Goal: Find specific page/section: Find specific page/section

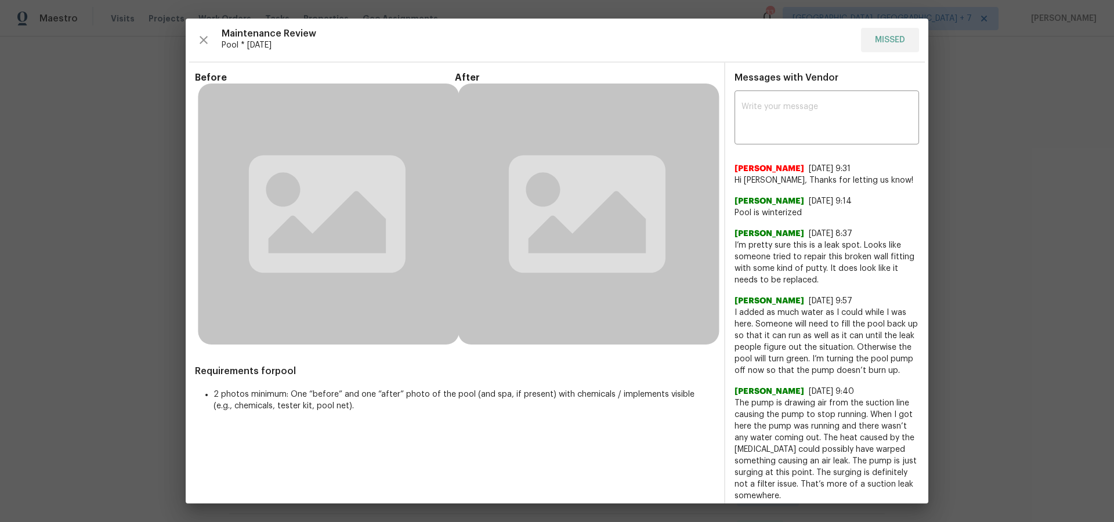
scroll to position [118, 0]
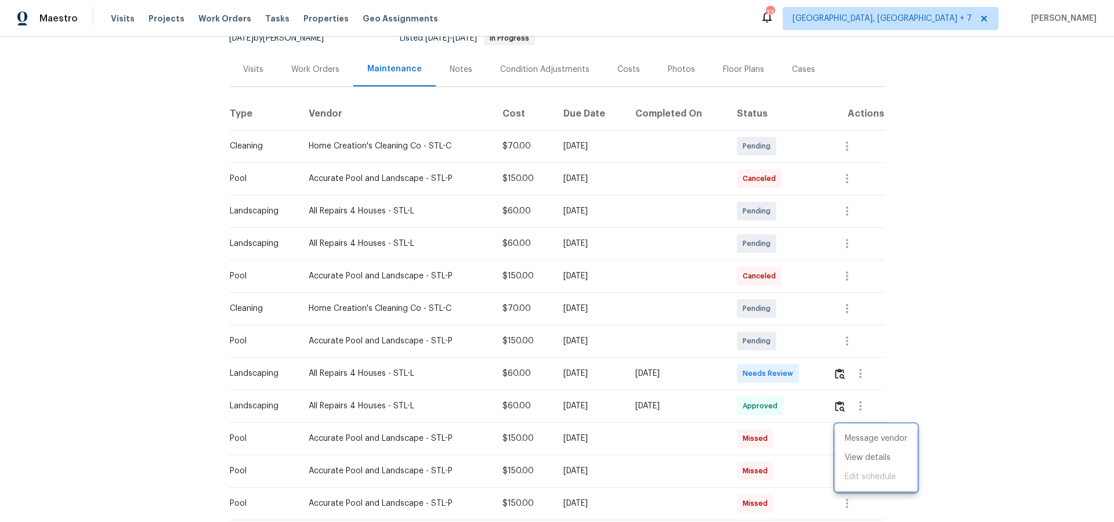
click at [168, 15] on div at bounding box center [557, 261] width 1114 height 522
click at [167, 17] on span "Projects" at bounding box center [167, 19] width 36 height 12
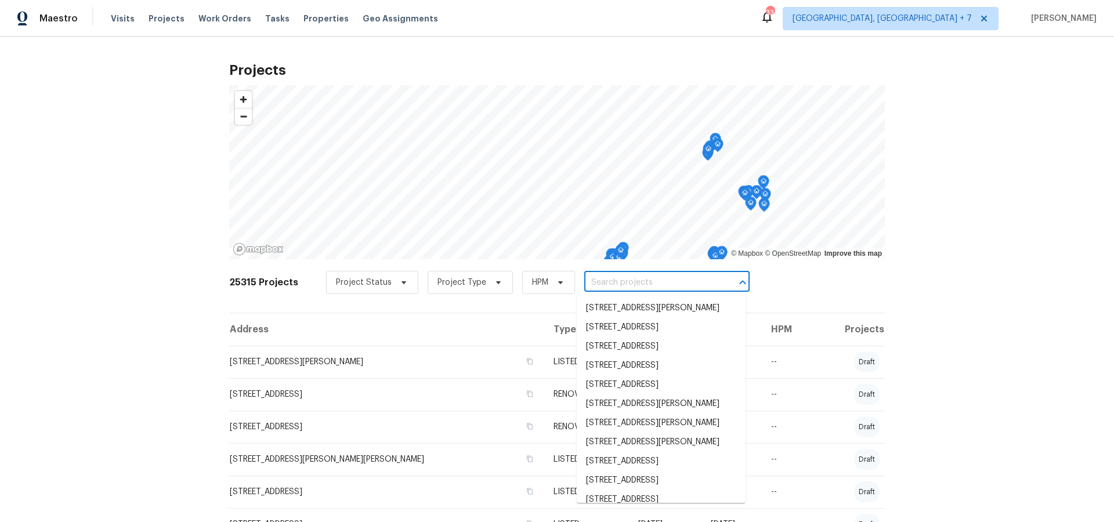
click at [657, 284] on input "text" at bounding box center [650, 283] width 133 height 18
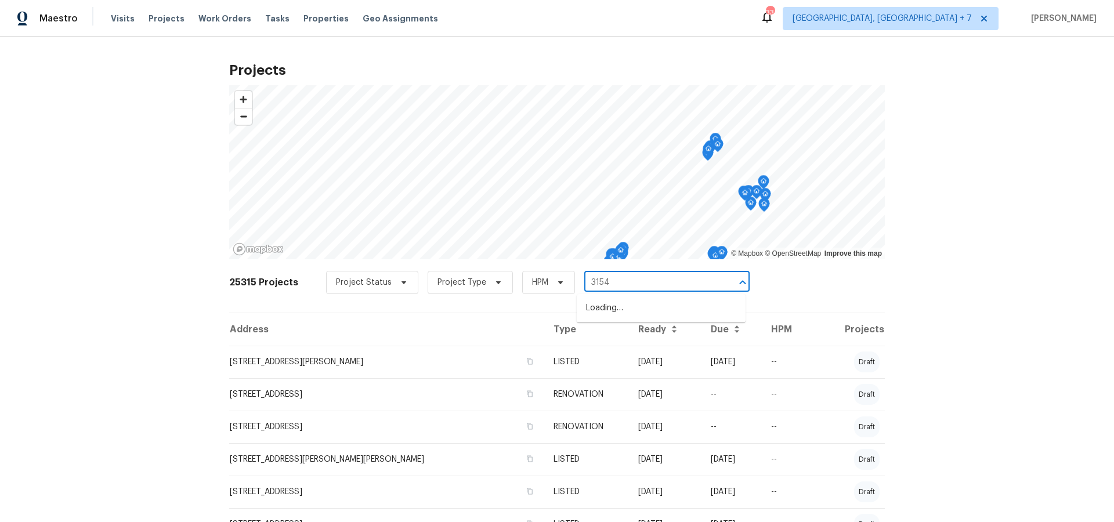
type input "31547"
click at [656, 308] on li "[STREET_ADDRESS]" at bounding box center [661, 308] width 169 height 19
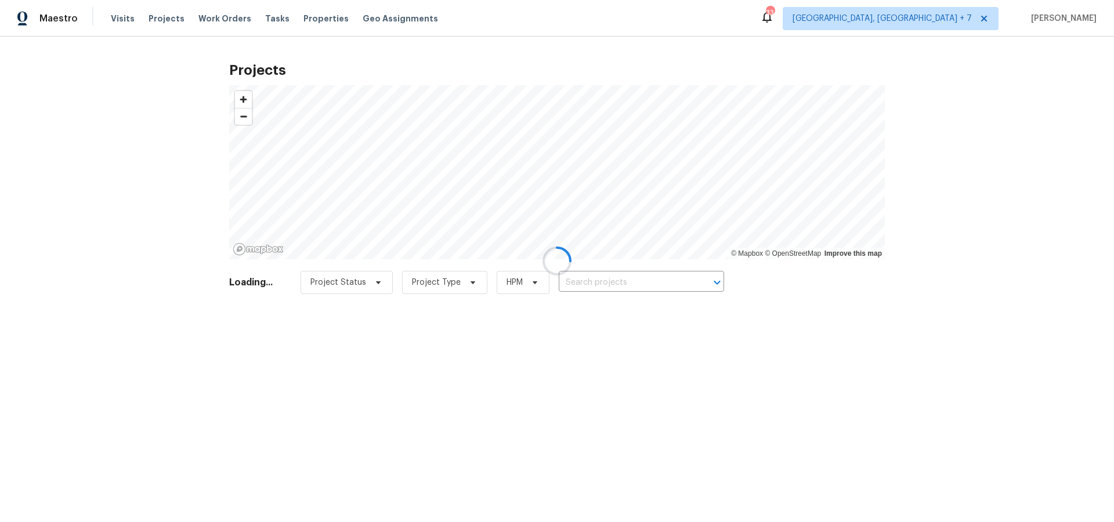
type input "[STREET_ADDRESS]"
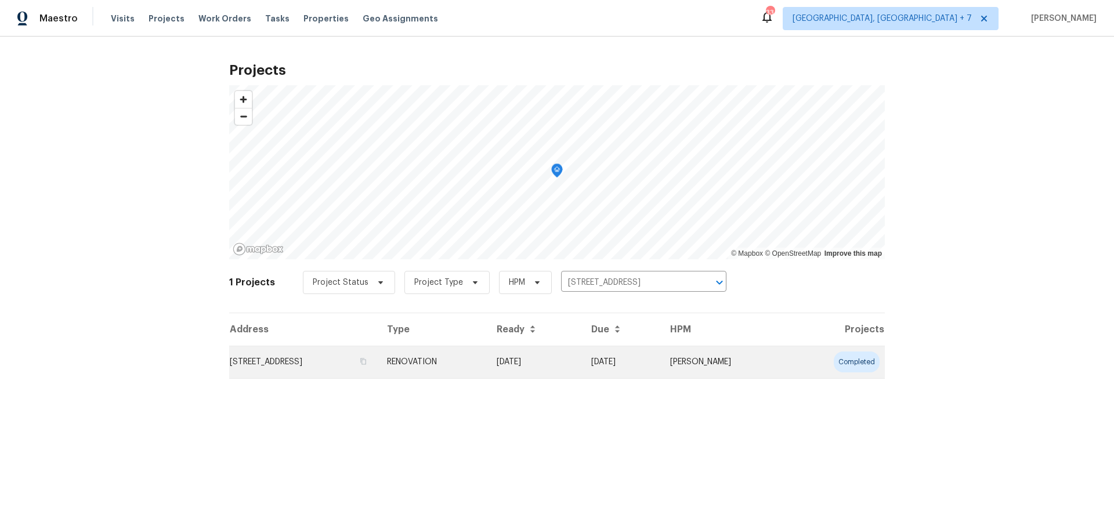
click at [319, 359] on td "[STREET_ADDRESS]" at bounding box center [303, 362] width 149 height 32
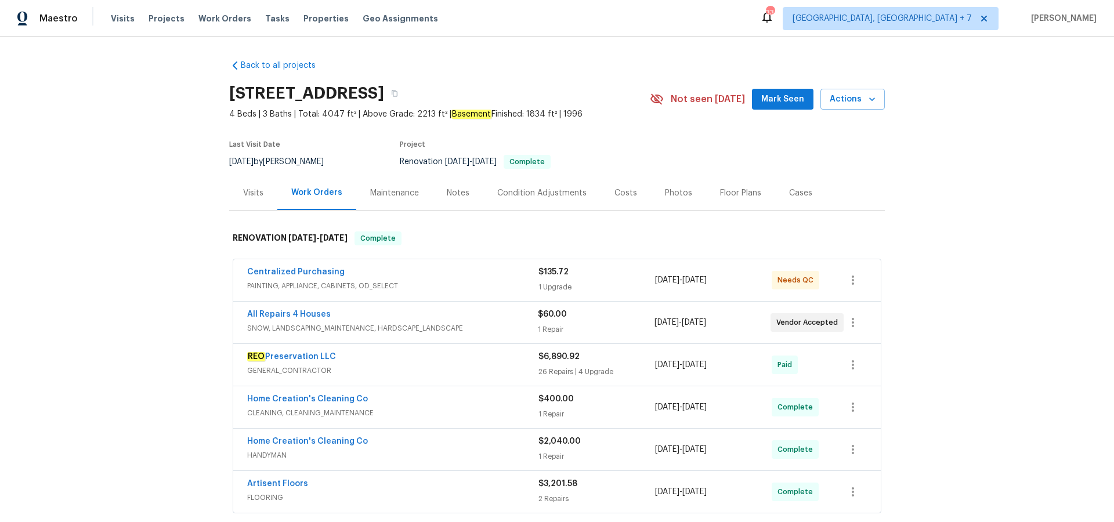
click at [258, 191] on div "Visits" at bounding box center [253, 193] width 20 height 12
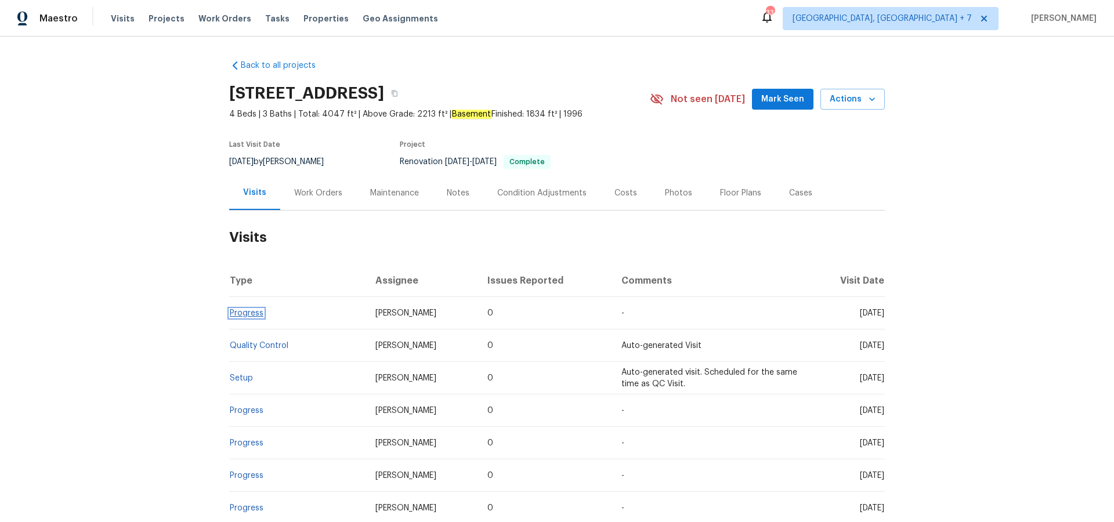
click at [247, 312] on link "Progress" at bounding box center [247, 313] width 34 height 8
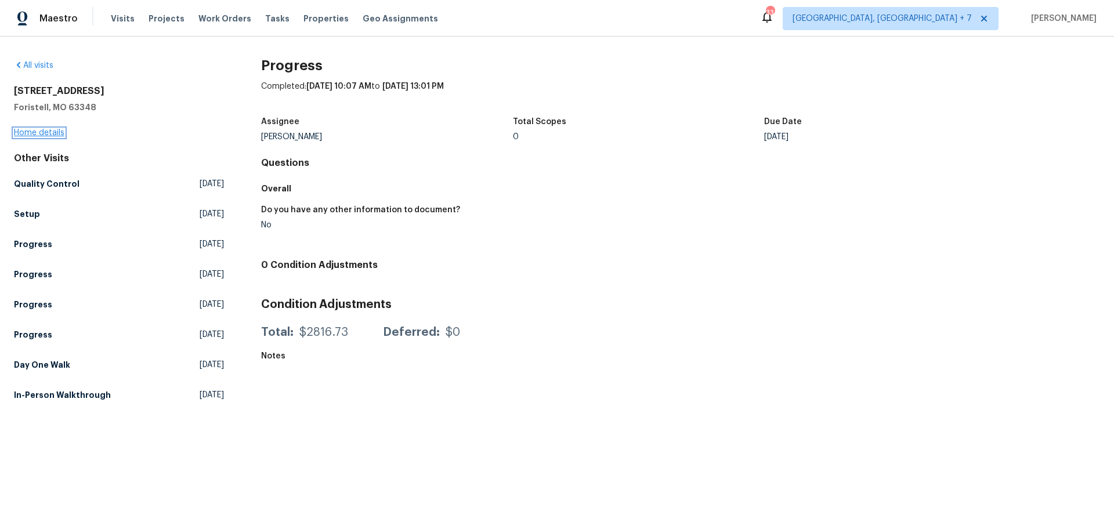
click at [49, 133] on link "Home details" at bounding box center [39, 133] width 50 height 8
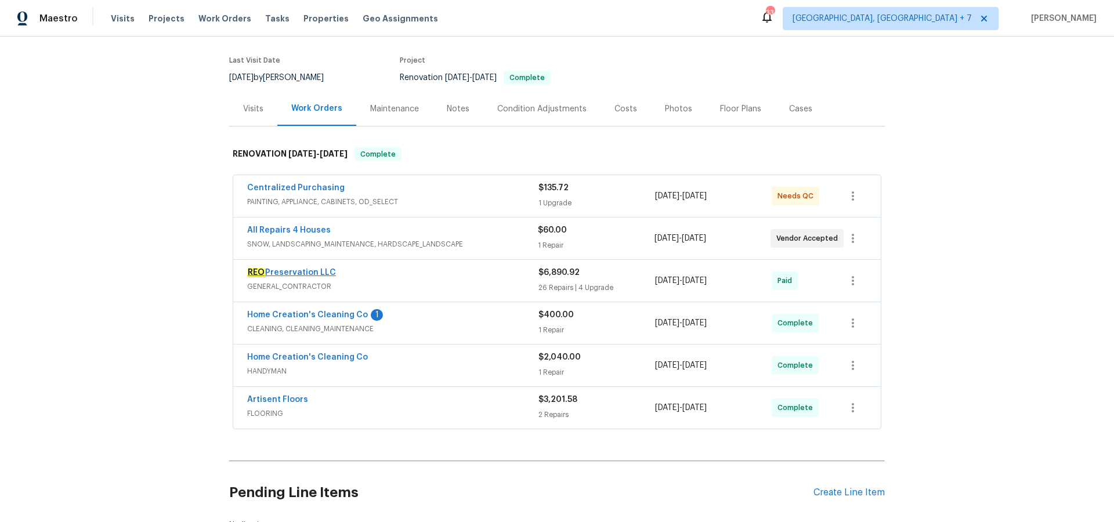
scroll to position [85, 0]
click at [290, 396] on link "Artisent Floors" at bounding box center [277, 399] width 61 height 8
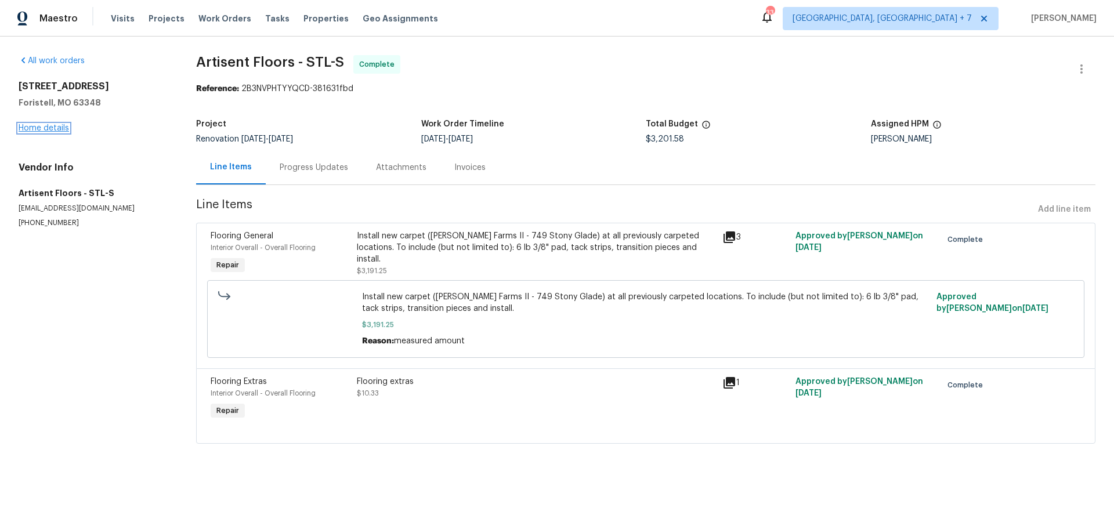
click at [55, 132] on link "Home details" at bounding box center [44, 128] width 50 height 8
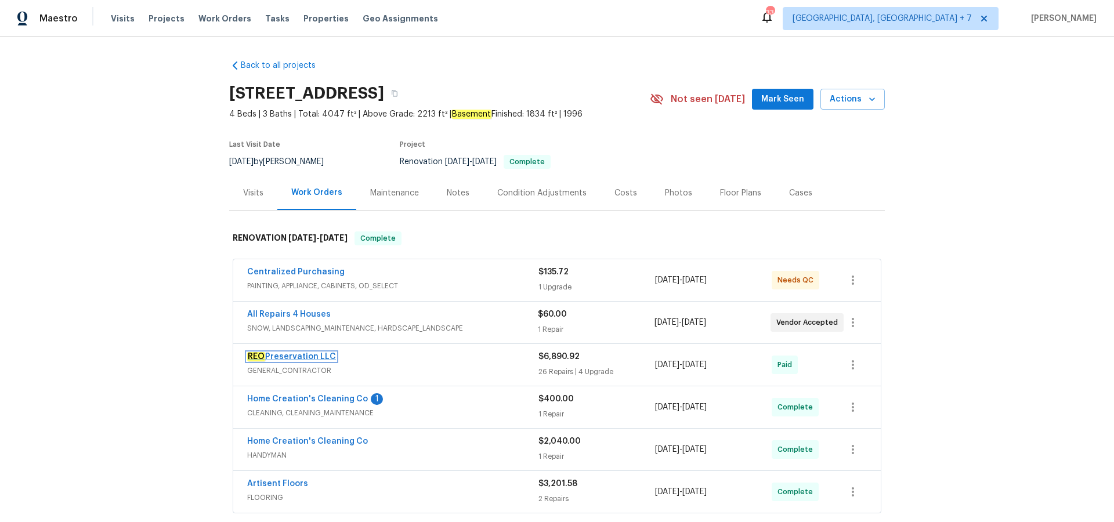
click at [301, 354] on link "REO Preservation LLC" at bounding box center [291, 357] width 89 height 8
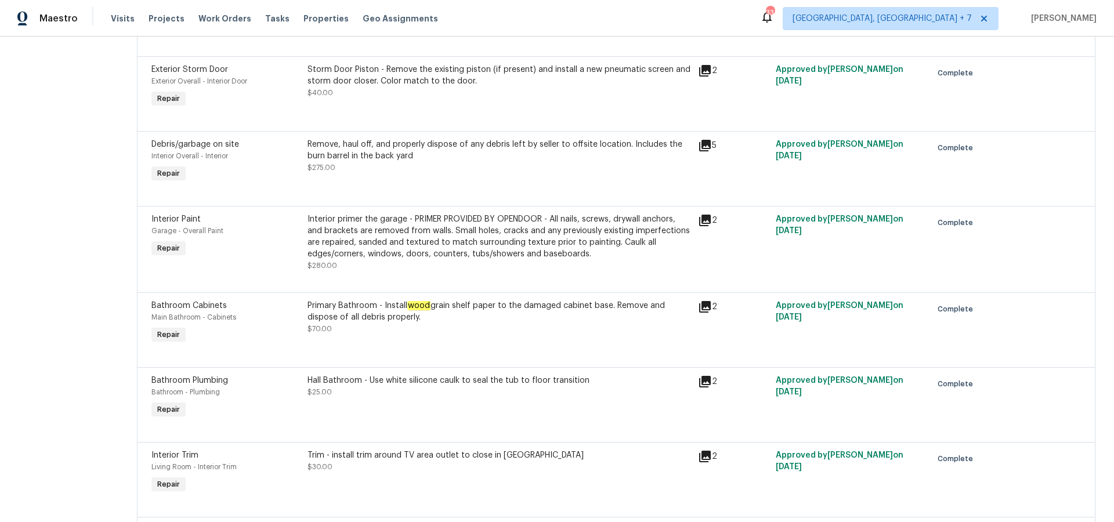
scroll to position [2180, 0]
